Goal: Navigation & Orientation: Find specific page/section

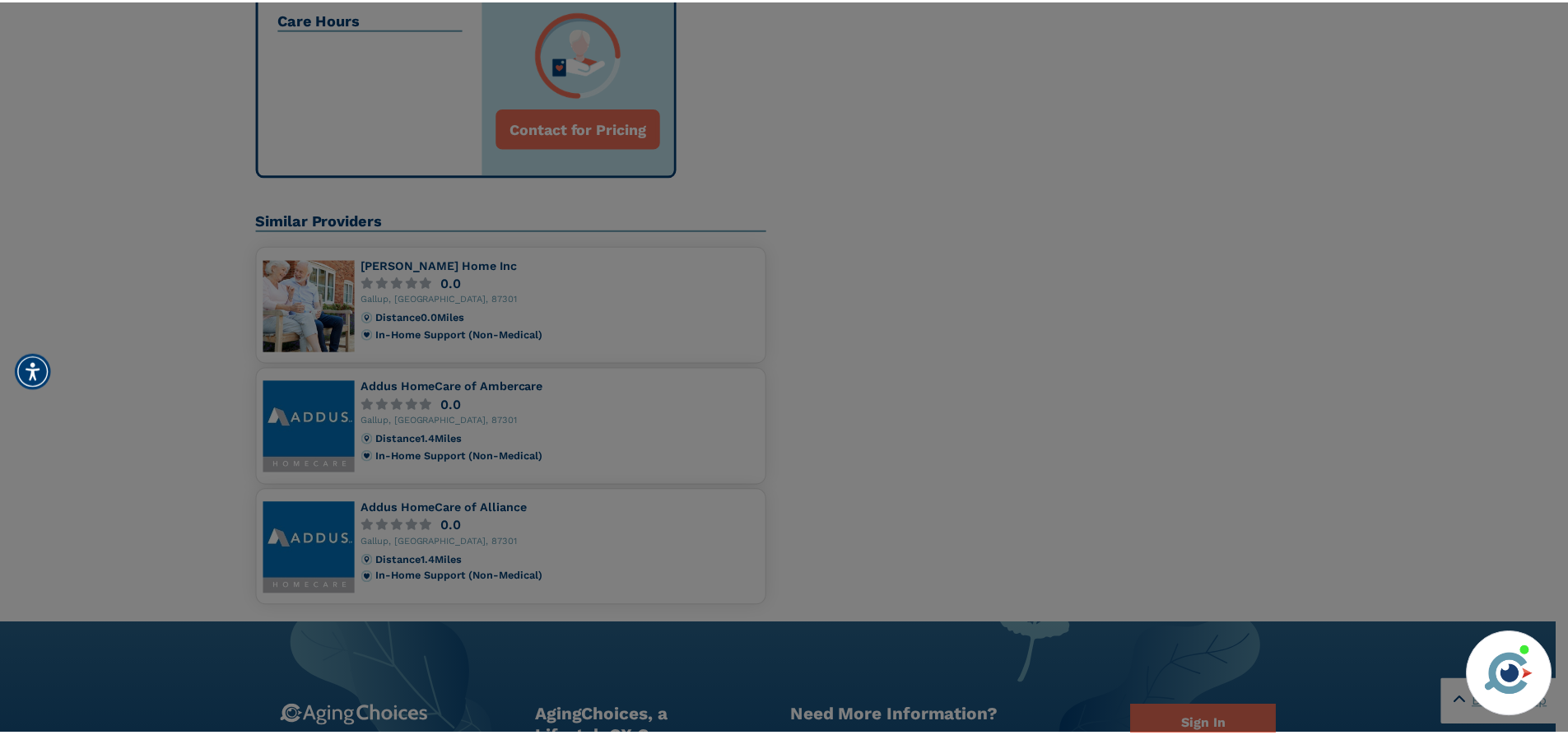
scroll to position [1001, 0]
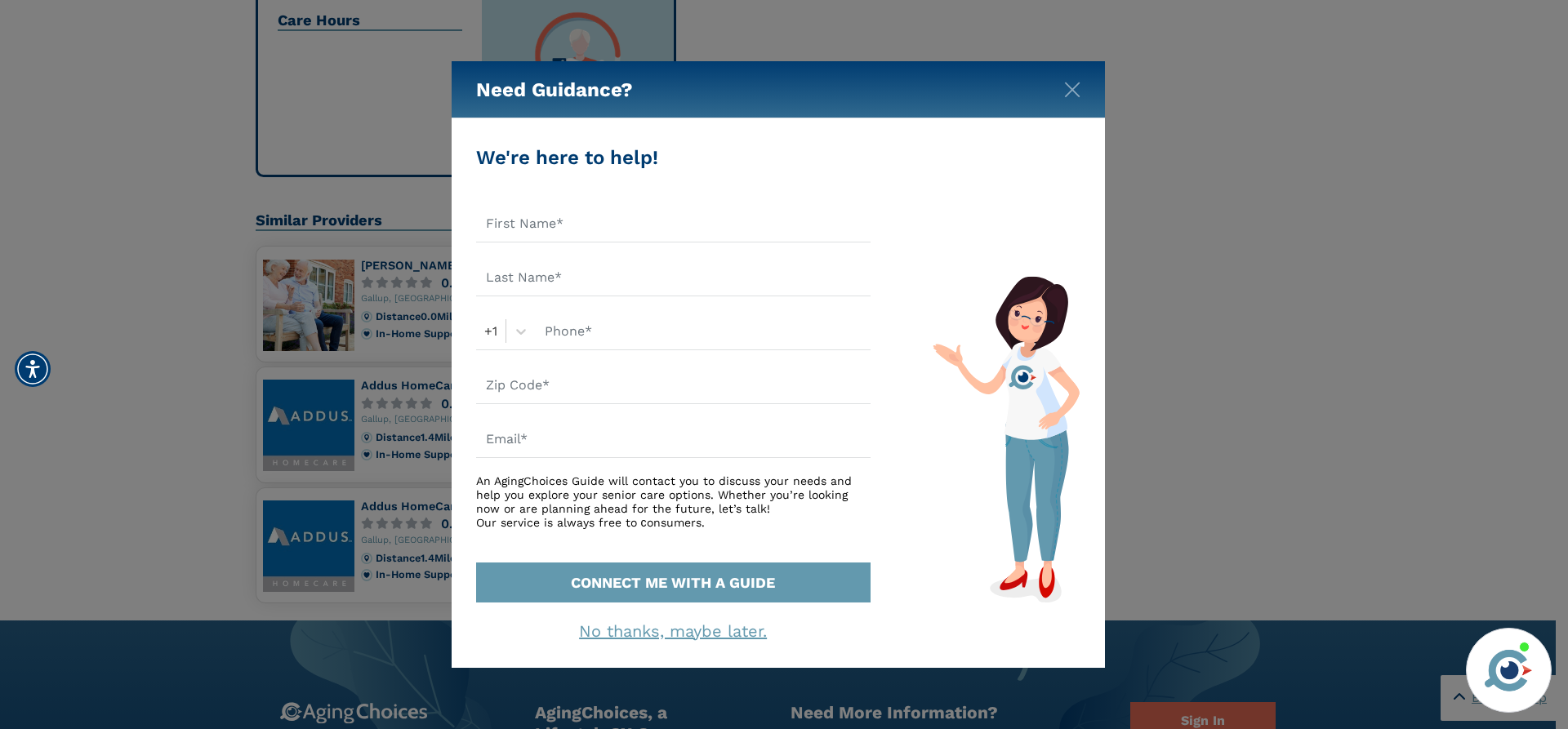
click at [1232, 270] on div "Need Guidance? We're here to help! +1 An AgingChoices Guide will contact you to…" at bounding box center [784, 364] width 1568 height 729
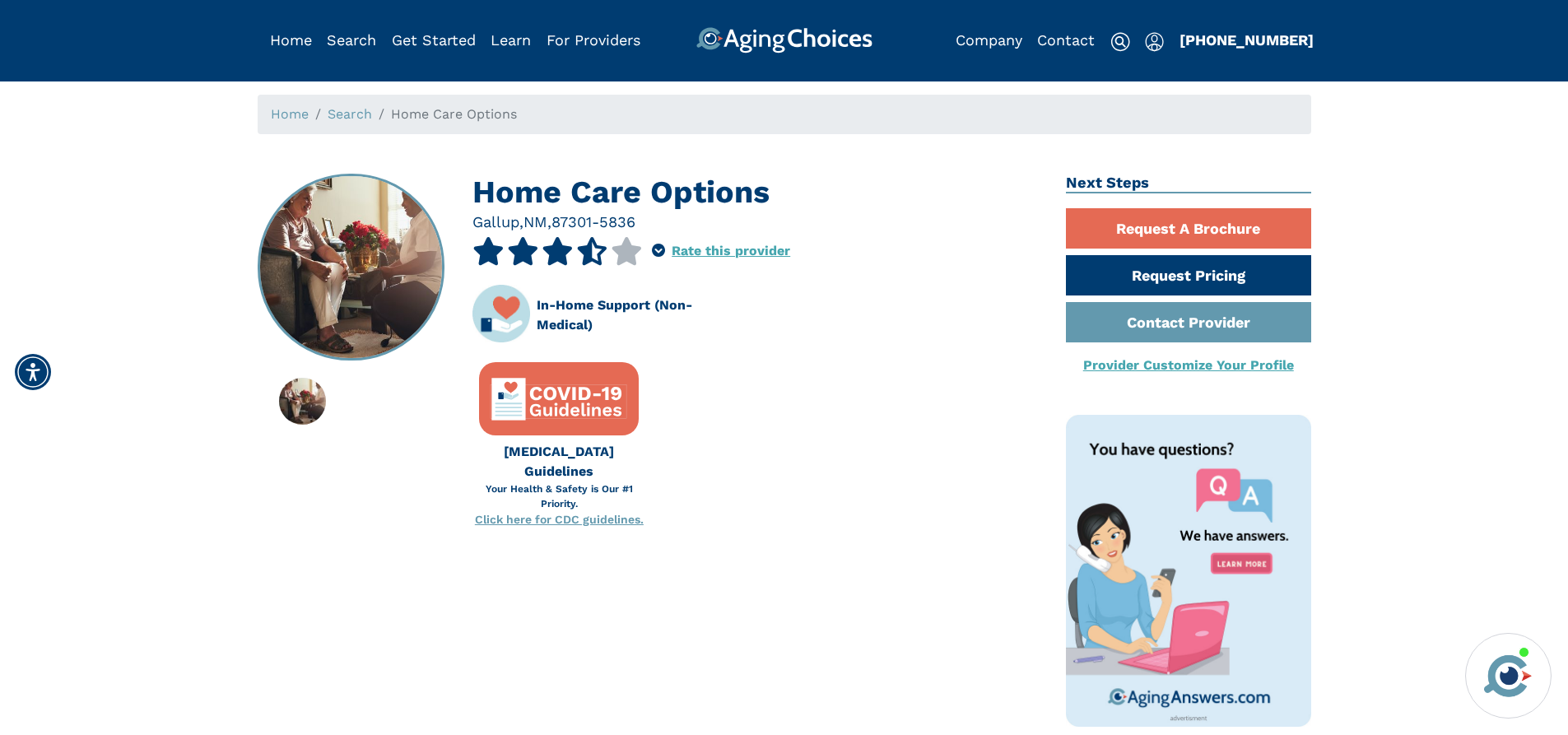
scroll to position [0, 0]
click at [568, 37] on link "For Providers" at bounding box center [594, 40] width 94 height 17
